Goal: Task Accomplishment & Management: Complete application form

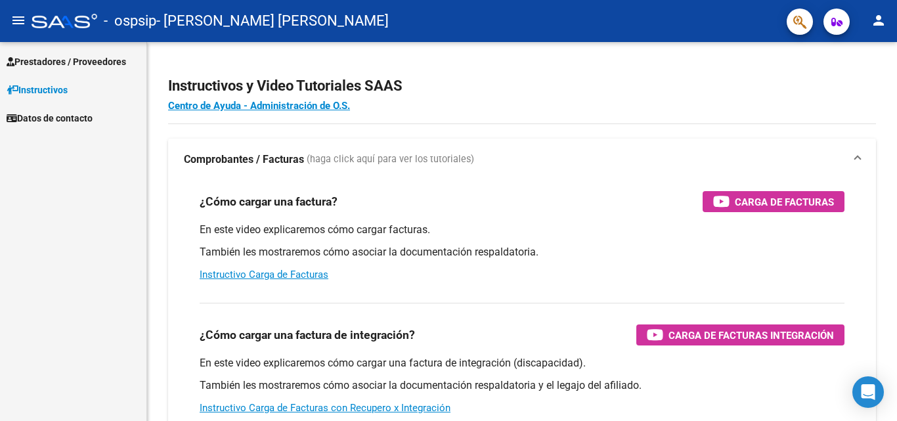
click at [44, 55] on span "Prestadores / Proveedores" at bounding box center [67, 62] width 120 height 14
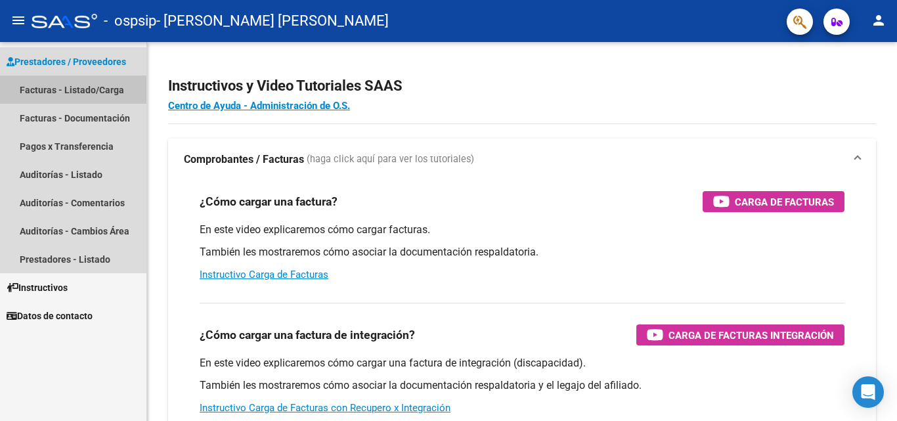
click at [74, 87] on link "Facturas - Listado/Carga" at bounding box center [73, 90] width 146 height 28
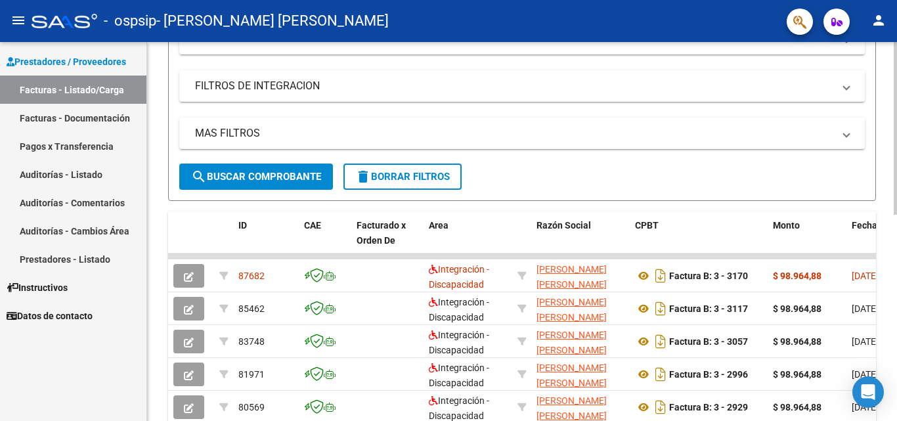
scroll to position [328, 0]
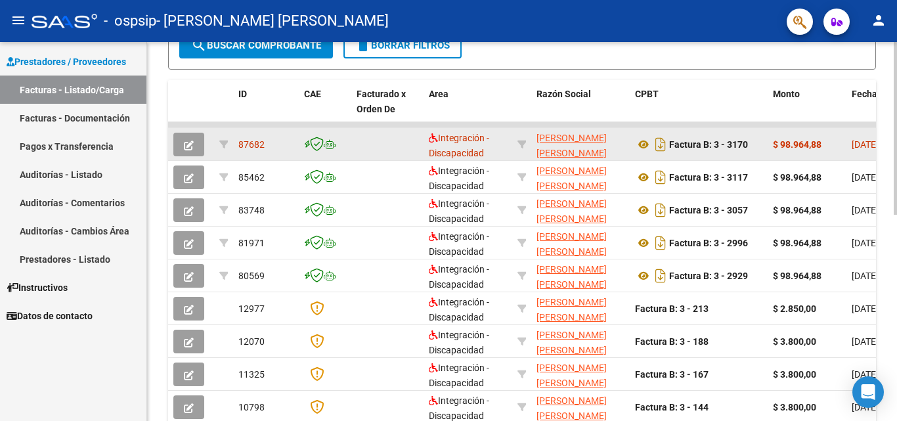
click at [802, 142] on strong "$ 98.964,88" at bounding box center [797, 144] width 49 height 11
drag, startPoint x: 289, startPoint y: 124, endPoint x: 487, endPoint y: 131, distance: 198.4
click at [487, 131] on datatable-scroller "87682 Integración - Discapacidad [PERSON_NAME] [PERSON_NAME] 27134332838 Factur…" at bounding box center [522, 289] width 708 height 334
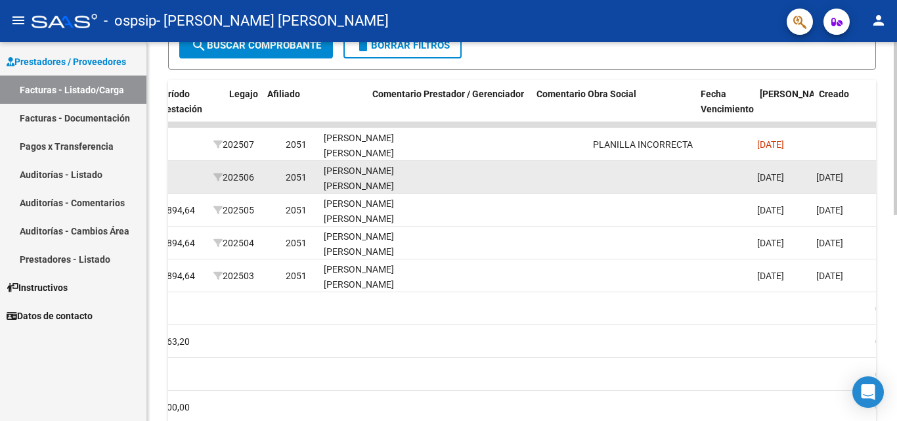
scroll to position [0, 1722]
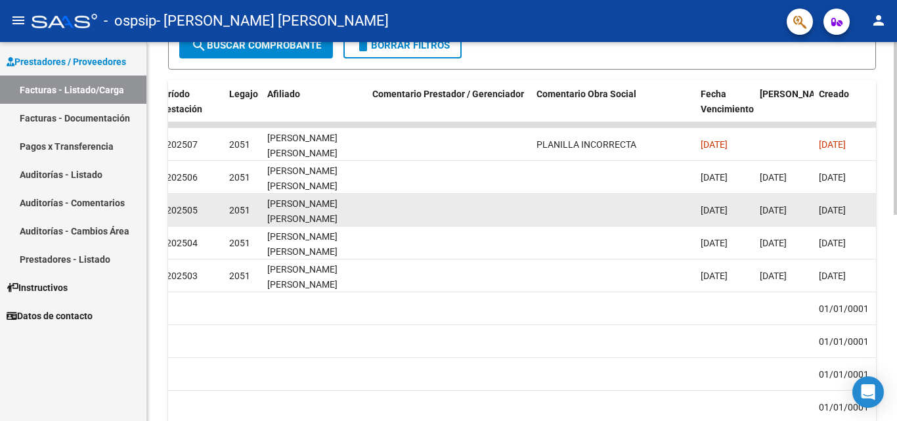
drag, startPoint x: 753, startPoint y: 144, endPoint x: 619, endPoint y: 222, distance: 155.1
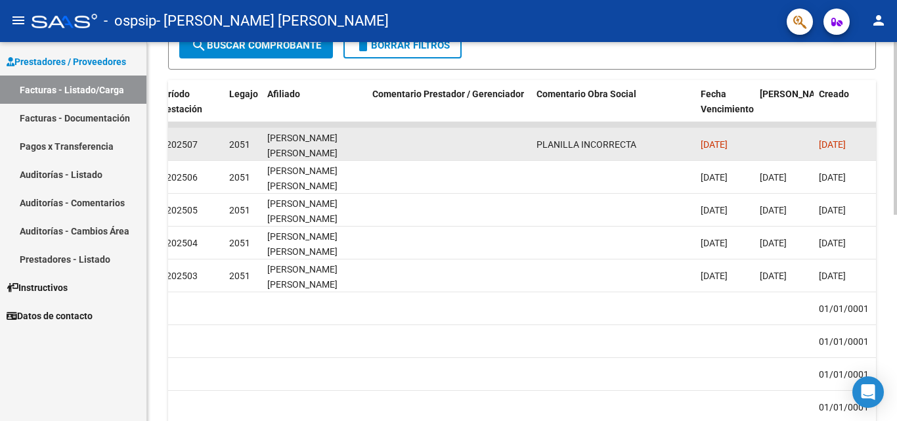
drag, startPoint x: 494, startPoint y: 123, endPoint x: 275, endPoint y: 132, distance: 219.5
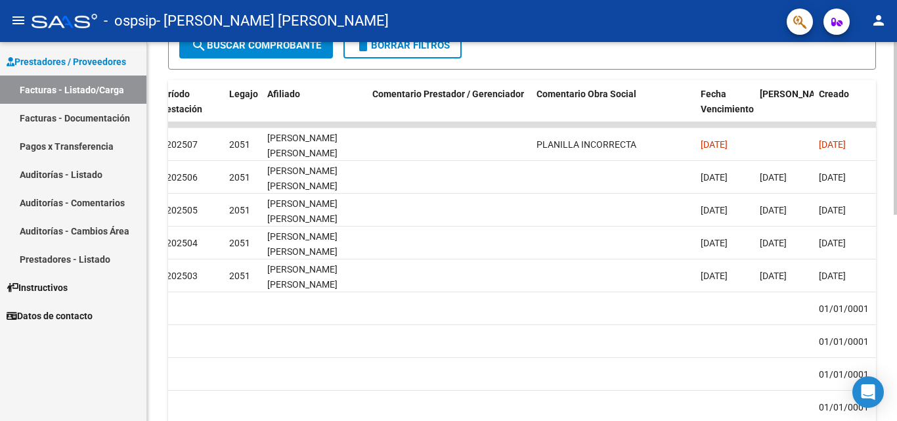
drag, startPoint x: 501, startPoint y: 139, endPoint x: 166, endPoint y: 144, distance: 334.9
click at [164, 143] on div "Video tutorial PRESTADORES -> Listado de CPBTs Emitidos por Prestadores / Prove…" at bounding box center [522, 125] width 750 height 822
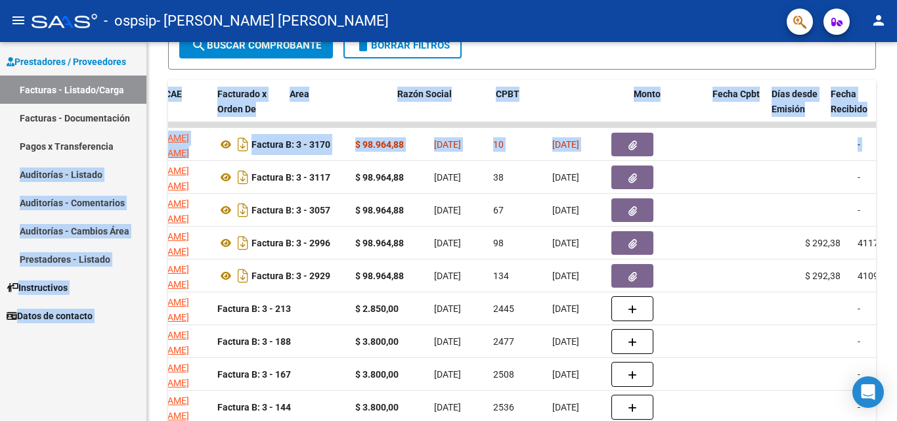
scroll to position [0, 0]
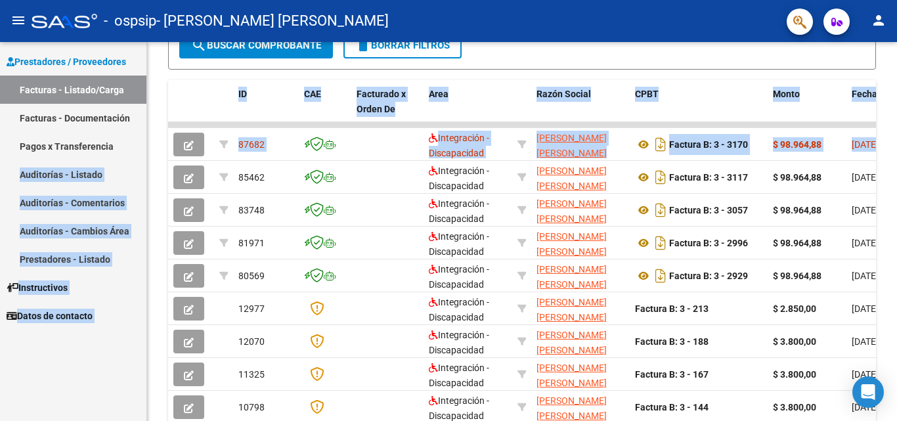
drag, startPoint x: 349, startPoint y: 148, endPoint x: 112, endPoint y: 144, distance: 237.1
click at [112, 144] on mat-sidenav-container "Prestadores / Proveedores Facturas - Listado/Carga Facturas - Documentación Pag…" at bounding box center [448, 231] width 897 height 379
click at [727, 95] on div "CPBT" at bounding box center [698, 94] width 127 height 15
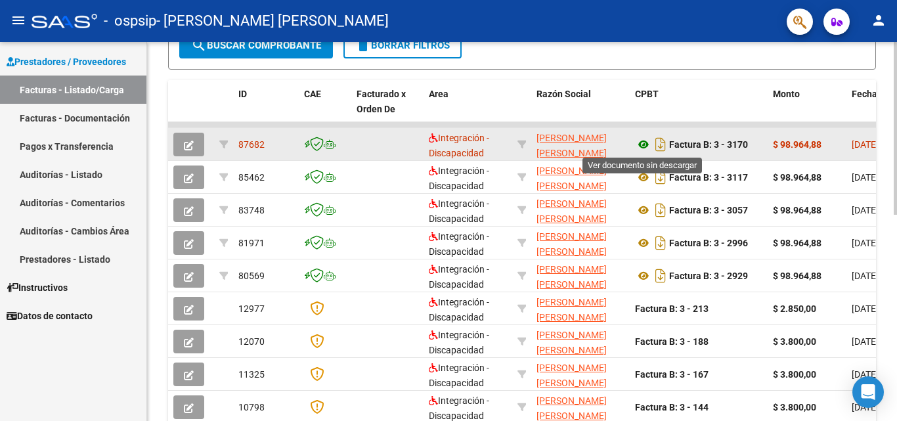
click at [640, 148] on icon at bounding box center [643, 145] width 17 height 16
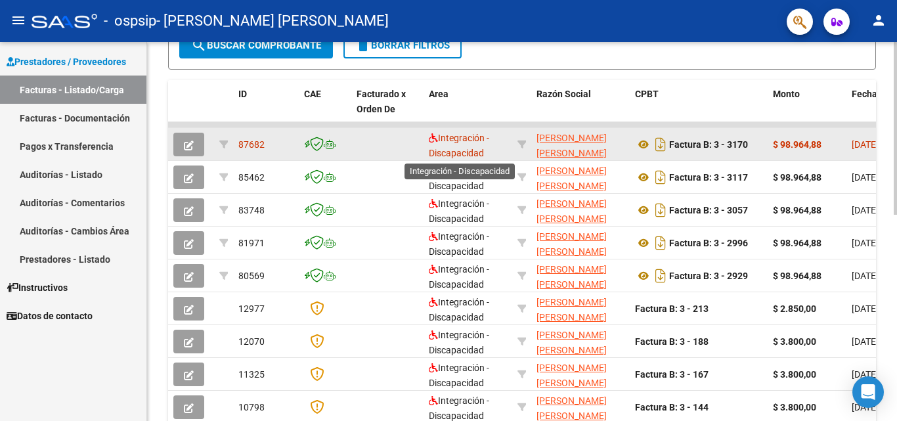
click at [456, 150] on span "Integración - Discapacidad" at bounding box center [459, 146] width 60 height 26
click at [185, 142] on icon "button" at bounding box center [189, 146] width 10 height 10
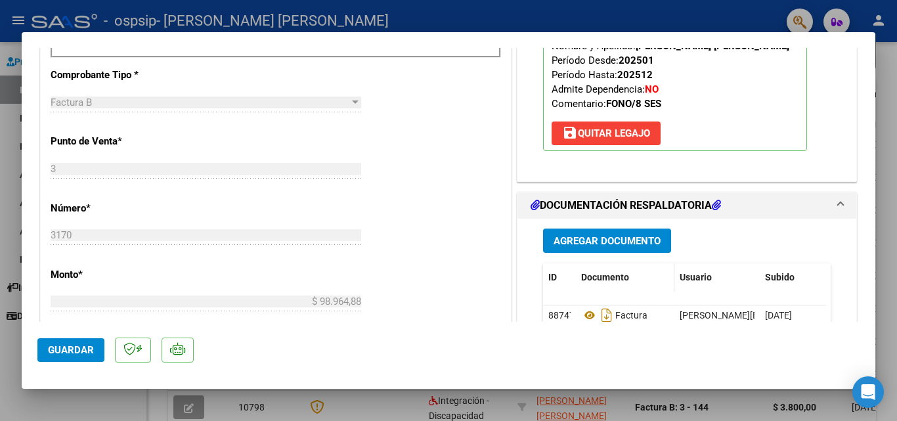
scroll to position [591, 0]
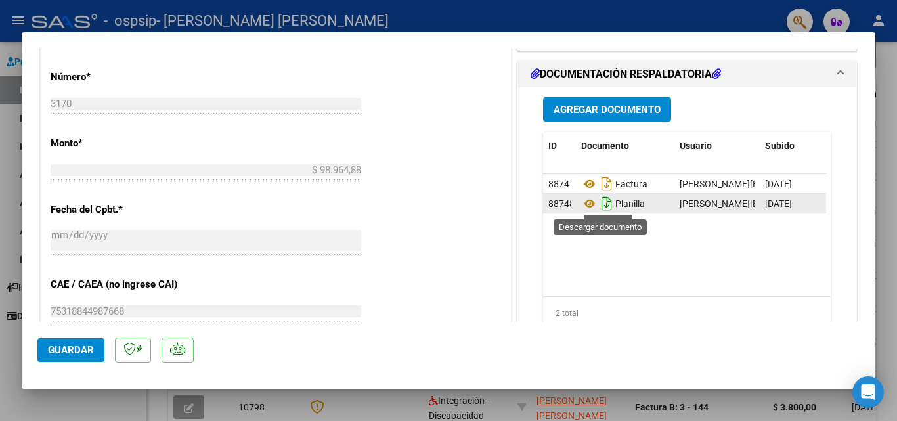
click at [598, 203] on icon "Descargar documento" at bounding box center [606, 203] width 17 height 21
click at [586, 200] on icon at bounding box center [589, 204] width 17 height 16
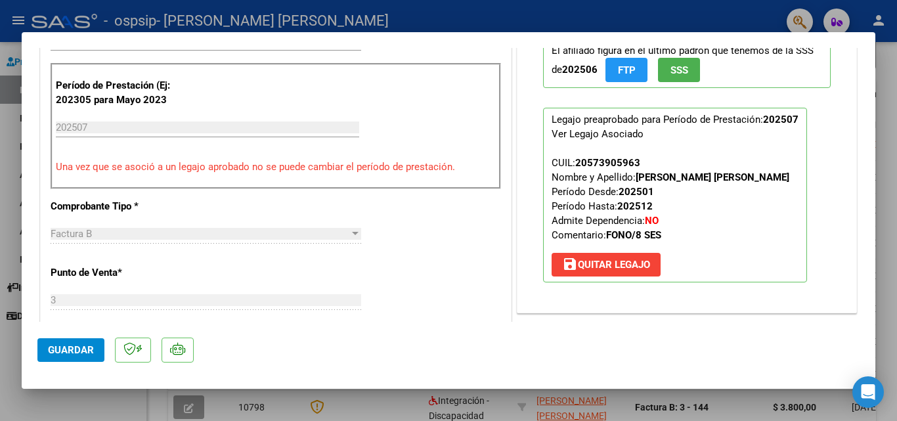
scroll to position [525, 0]
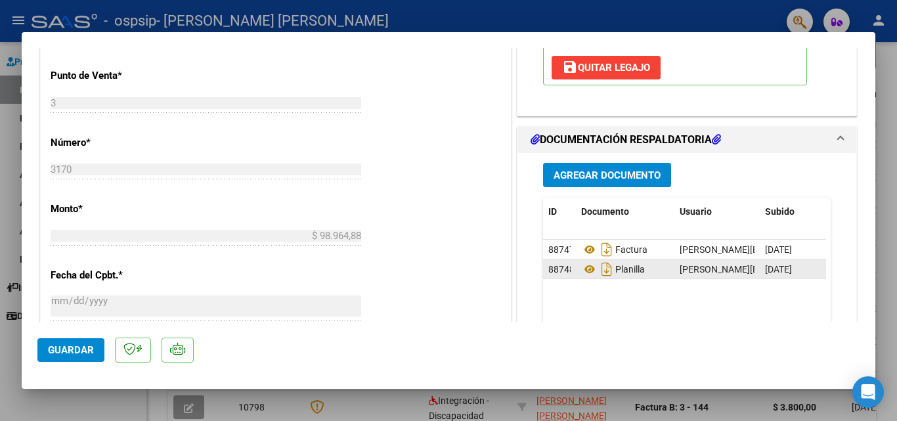
click at [774, 265] on span "[DATE]" at bounding box center [778, 269] width 27 height 11
click at [600, 175] on span "Agregar Documento" at bounding box center [607, 175] width 107 height 12
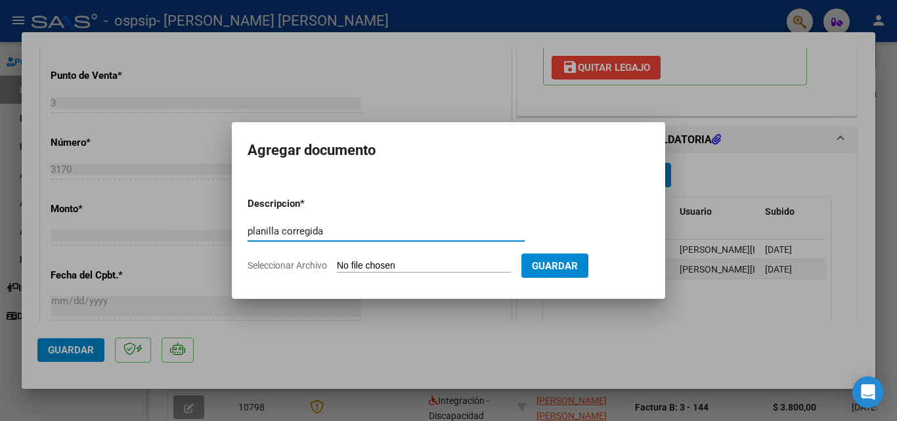
type input "planilla corregida"
click at [360, 266] on input "Seleccionar Archivo" at bounding box center [424, 266] width 174 height 12
click at [352, 266] on input "Seleccionar Archivo" at bounding box center [424, 266] width 174 height 12
type input "C:\fakepath\[PERSON_NAME] [PERSON_NAME] .pdf"
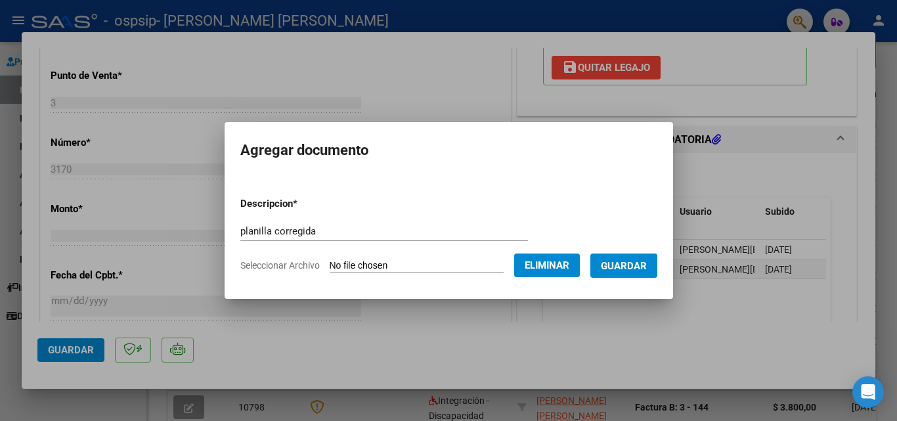
click at [647, 269] on span "Guardar" at bounding box center [624, 266] width 46 height 12
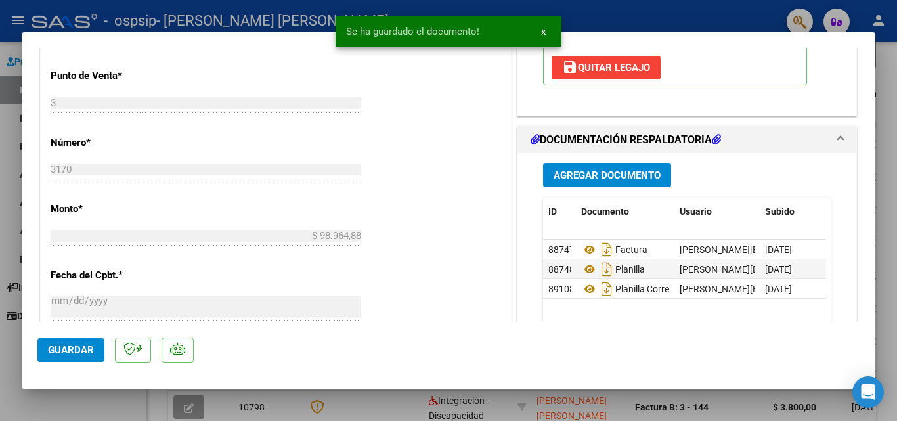
drag, startPoint x: 639, startPoint y: 268, endPoint x: 734, endPoint y: 337, distance: 117.0
click at [734, 337] on mat-dialog-actions "Guardar" at bounding box center [448, 348] width 822 height 52
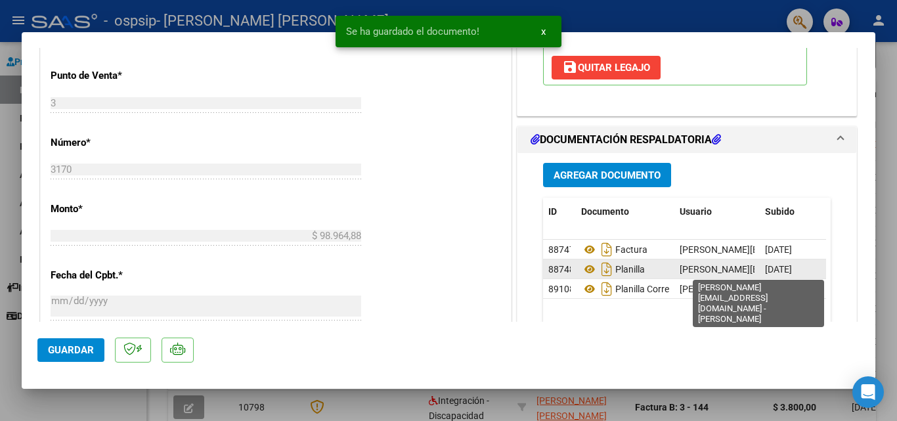
click at [730, 271] on span "[PERSON_NAME][EMAIL_ADDRESS][DOMAIN_NAME] - [PERSON_NAME]" at bounding box center [826, 269] width 293 height 11
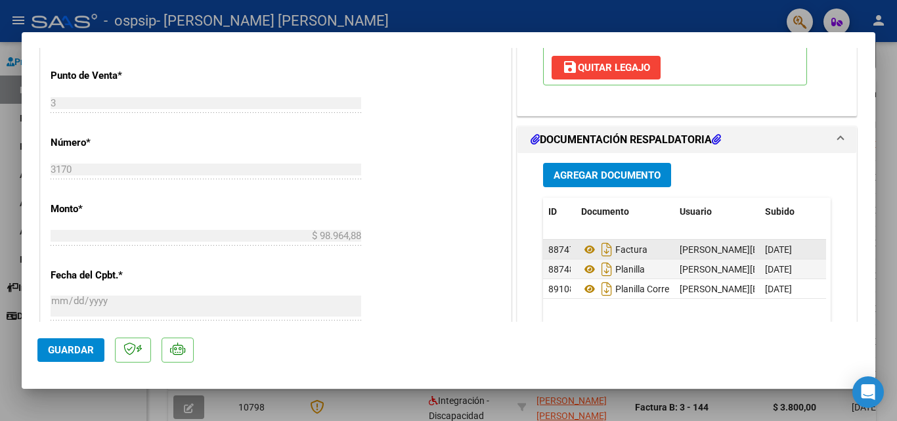
scroll to position [722, 0]
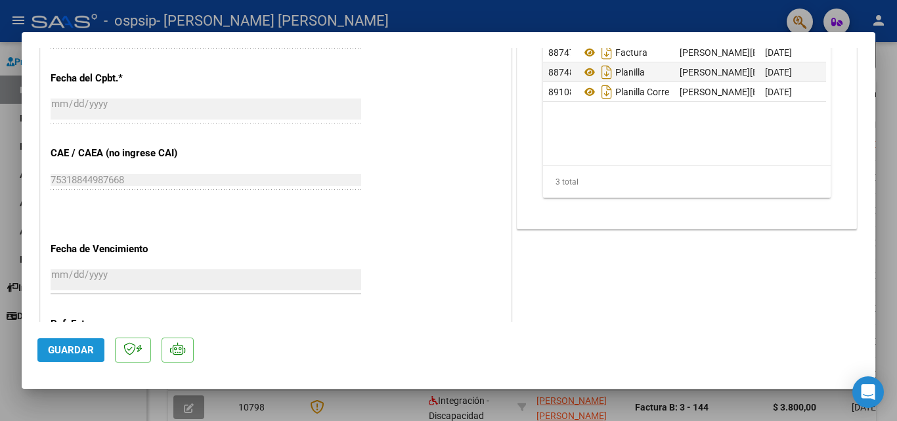
click at [70, 350] on span "Guardar" at bounding box center [71, 350] width 46 height 12
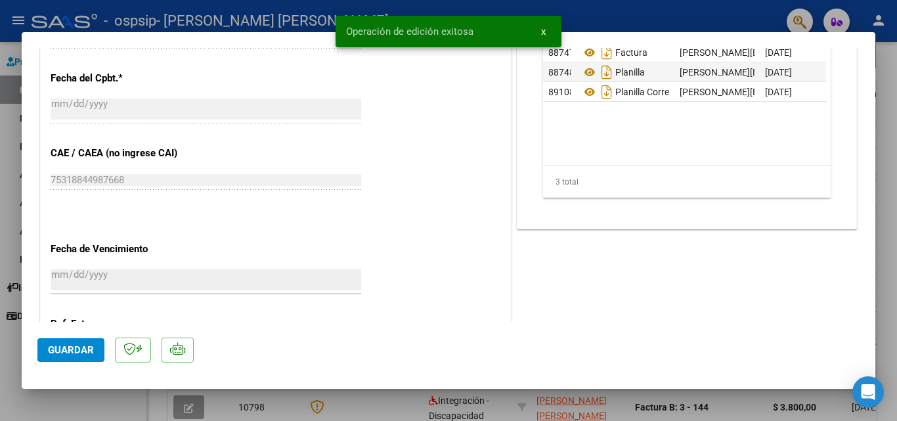
click at [9, 136] on div at bounding box center [448, 210] width 897 height 421
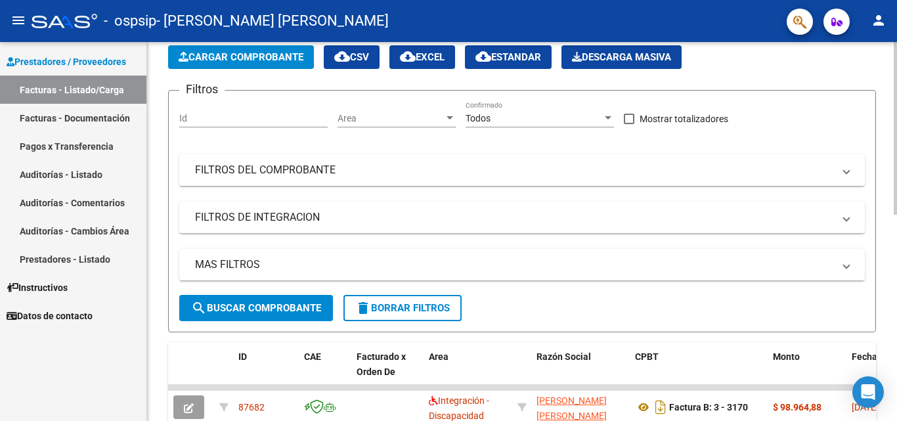
scroll to position [0, 0]
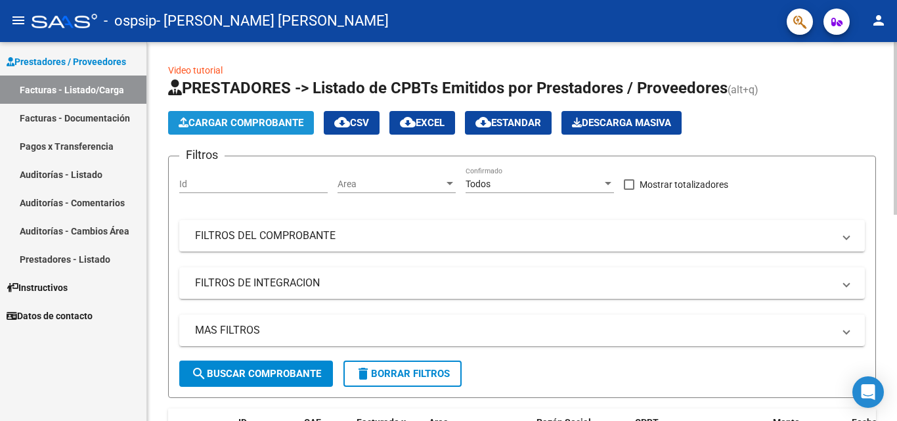
click at [261, 120] on span "Cargar Comprobante" at bounding box center [241, 123] width 125 height 12
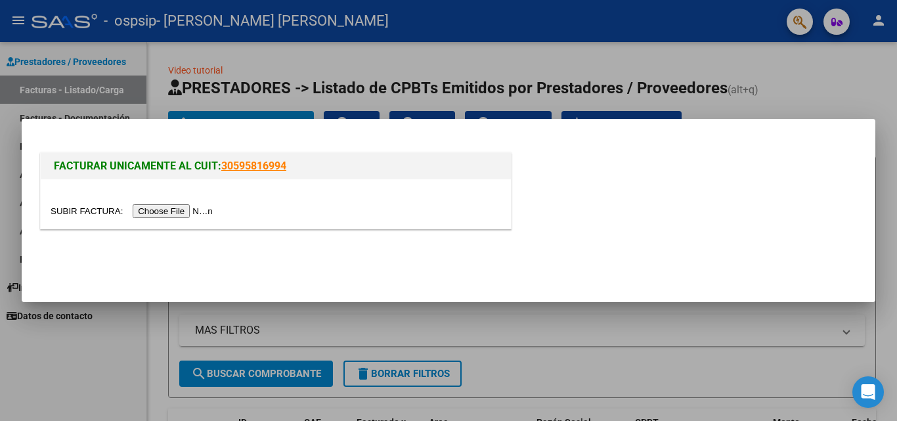
click at [203, 211] on input "file" at bounding box center [134, 211] width 166 height 14
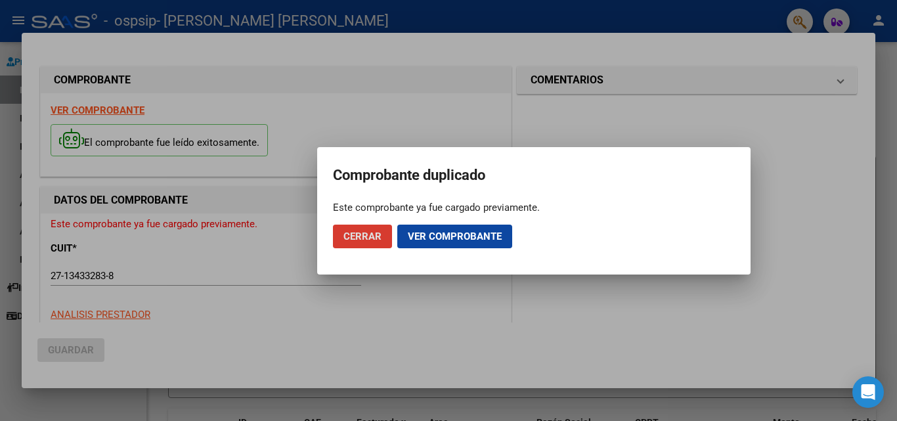
click at [370, 238] on span "Cerrar" at bounding box center [362, 236] width 38 height 12
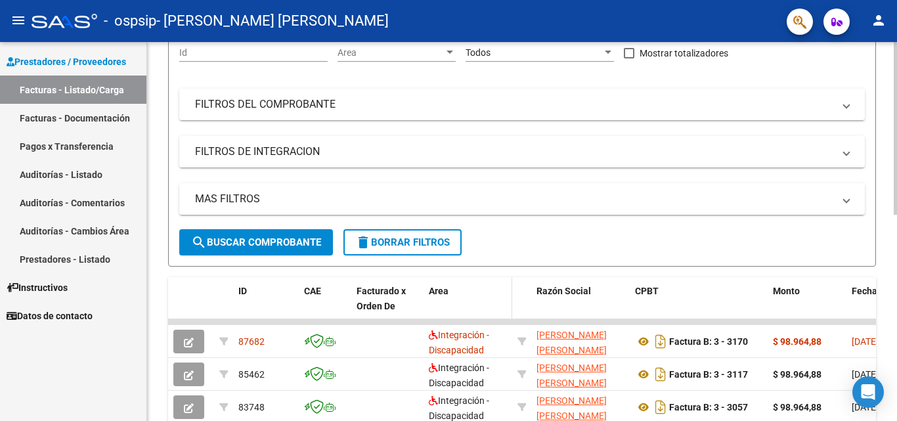
scroll to position [197, 0]
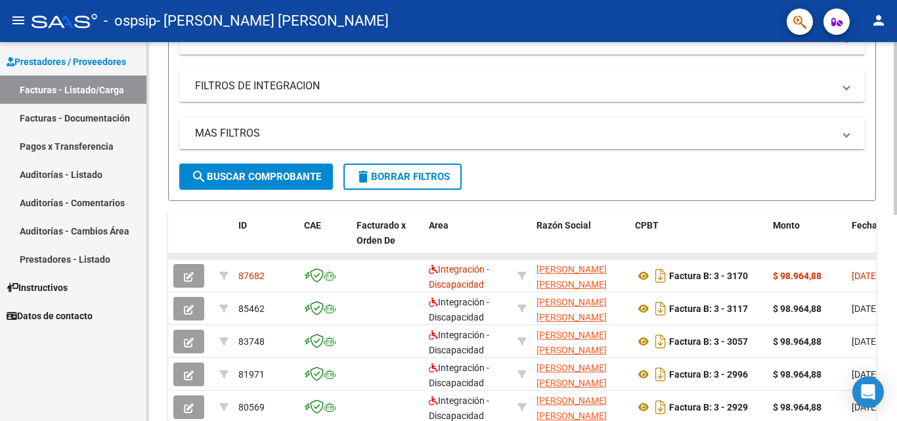
drag, startPoint x: 850, startPoint y: 257, endPoint x: 866, endPoint y: 256, distance: 16.4
click at [866, 256] on datatable-body-cell at bounding box center [875, 255] width 59 height 5
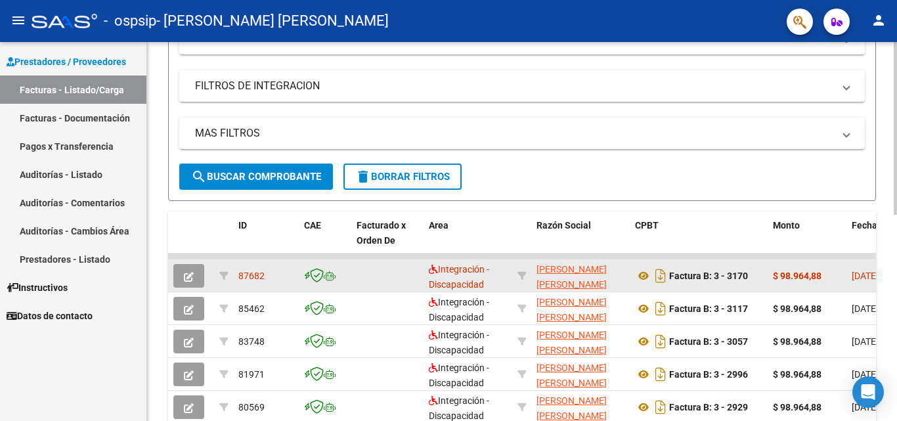
click at [192, 278] on icon "button" at bounding box center [189, 277] width 10 height 10
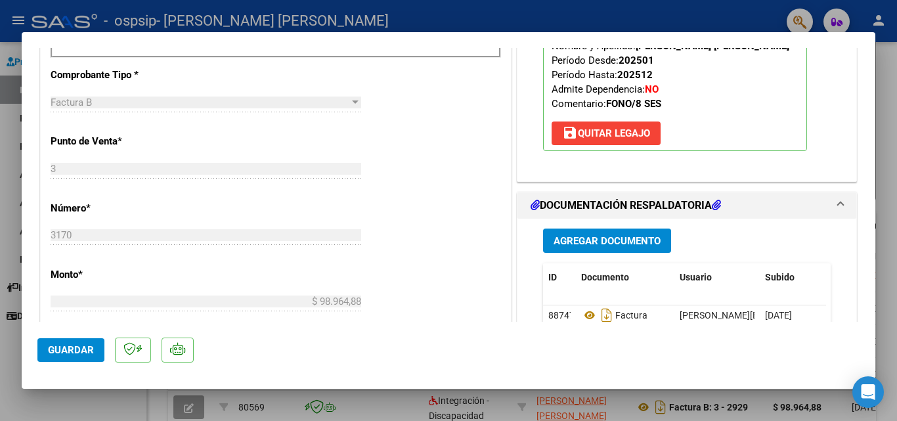
scroll to position [657, 0]
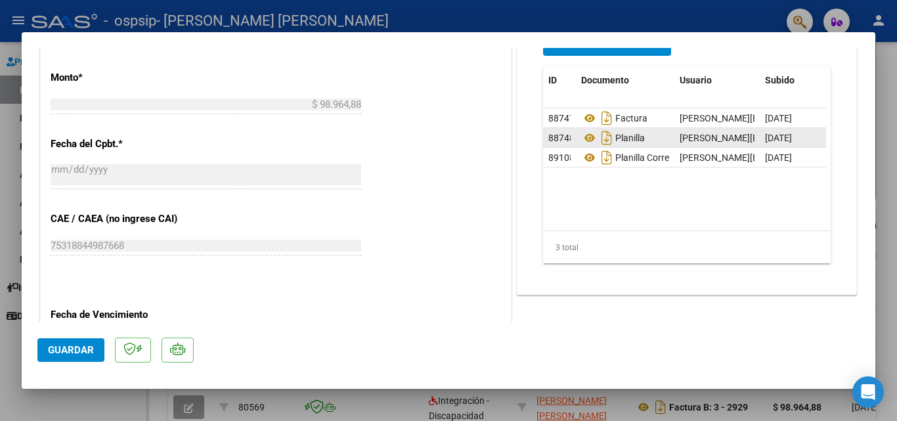
click at [765, 137] on span "[DATE]" at bounding box center [778, 138] width 27 height 11
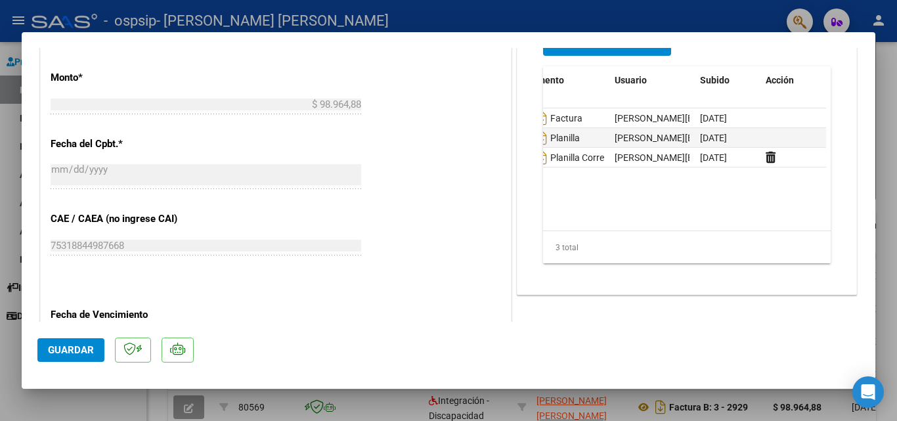
drag, startPoint x: 791, startPoint y: 139, endPoint x: 827, endPoint y: 139, distance: 36.1
click at [827, 139] on div "Agregar Documento ID Documento Usuario Subido Acción 88747 Factura [EMAIL_ADDRE…" at bounding box center [686, 153] width 307 height 262
click at [799, 141] on datatable-body-cell at bounding box center [793, 137] width 66 height 19
click at [760, 136] on datatable-body-cell at bounding box center [793, 137] width 66 height 19
click at [727, 139] on span "[DATE]" at bounding box center [713, 138] width 27 height 11
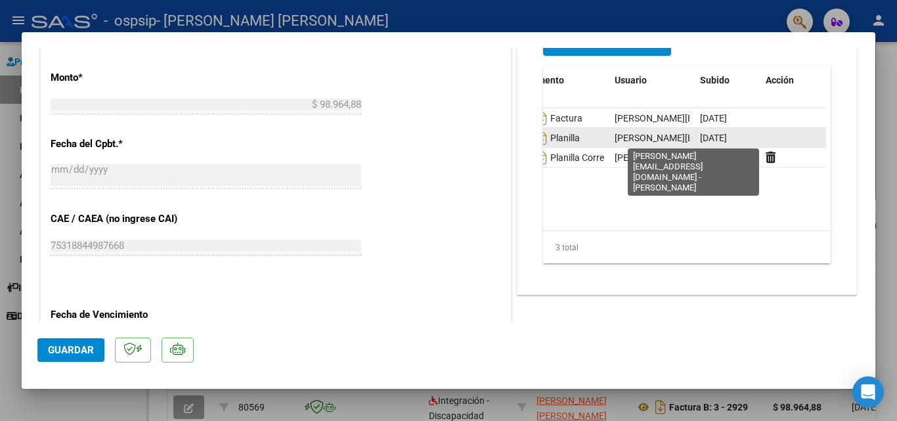
drag, startPoint x: 766, startPoint y: 136, endPoint x: 647, endPoint y: 141, distance: 119.0
click at [653, 139] on div "88748 Planilla [EMAIL_ADDRESS][DOMAIN_NAME] - [PERSON_NAME] [DATE]" at bounding box center [652, 138] width 348 height 20
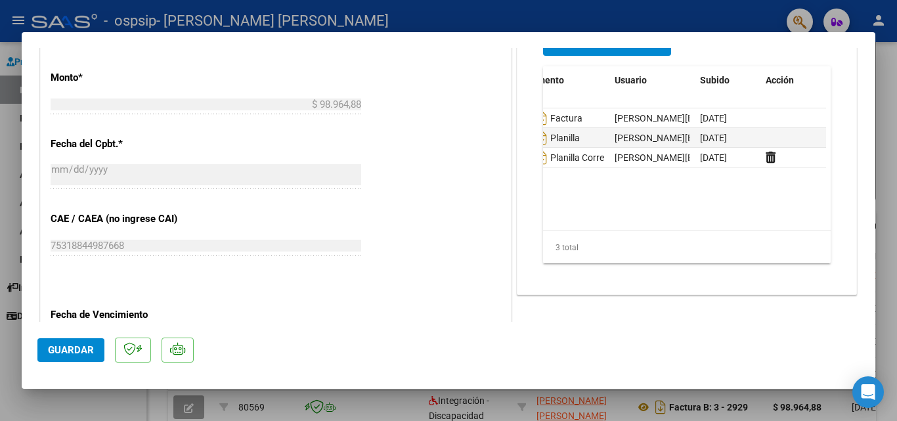
click at [634, 192] on datatable-body "88747 Factura [EMAIL_ADDRESS][DOMAIN_NAME] - [PERSON_NAME] [DATE] 88748 Planill…" at bounding box center [684, 169] width 283 height 122
